Goal: Check status

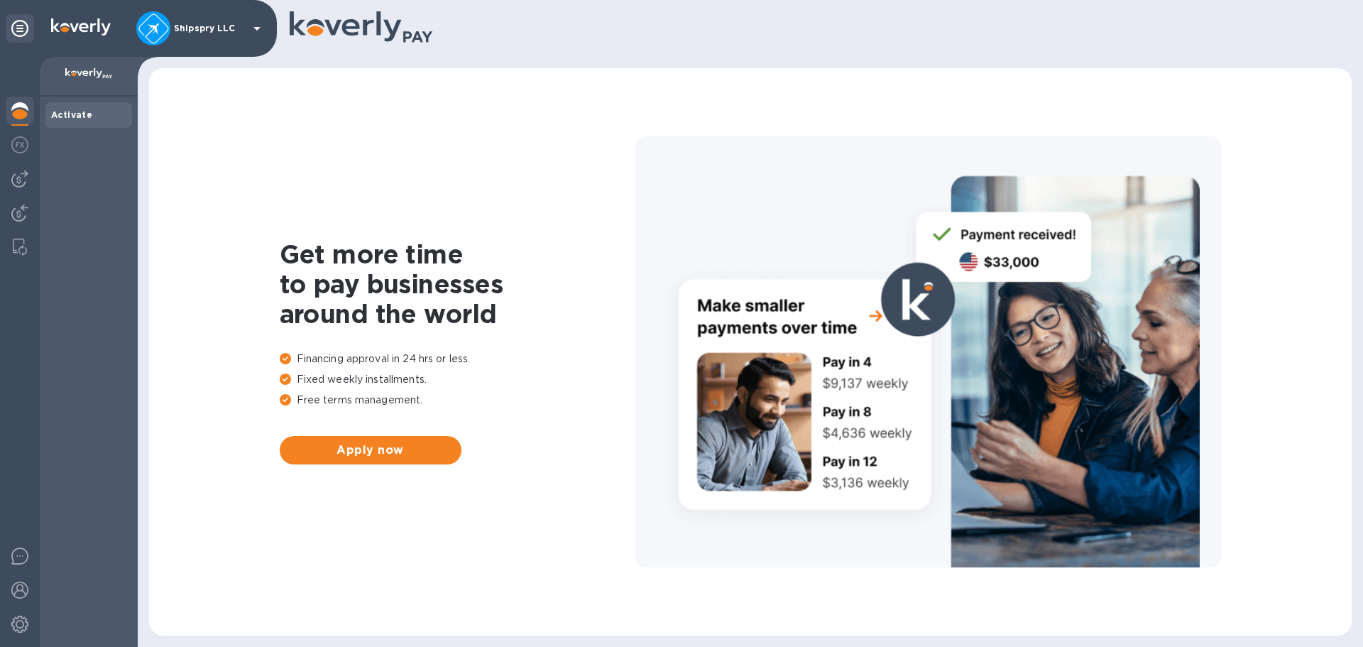
click at [9, 196] on div at bounding box center [20, 352] width 40 height 590
click at [19, 222] on div at bounding box center [20, 214] width 28 height 31
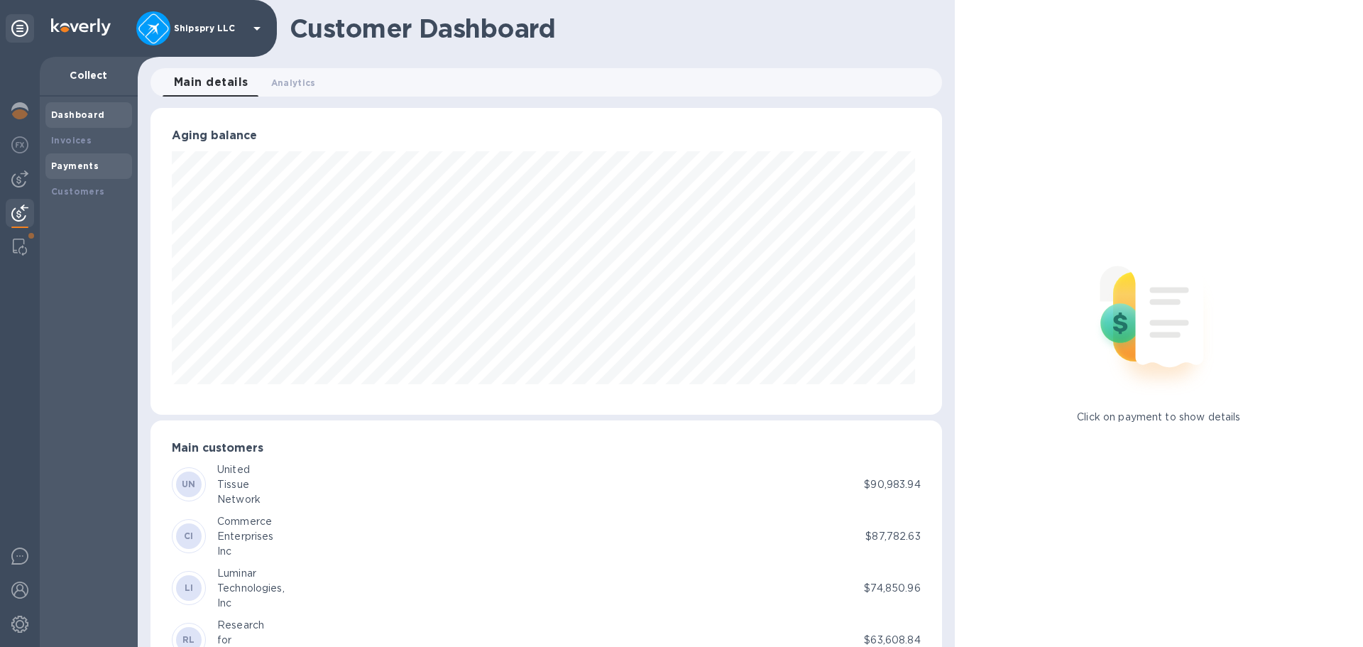
scroll to position [709431, 708952]
click at [69, 167] on b "Payments" at bounding box center [75, 165] width 48 height 11
